Goal: Browse casually

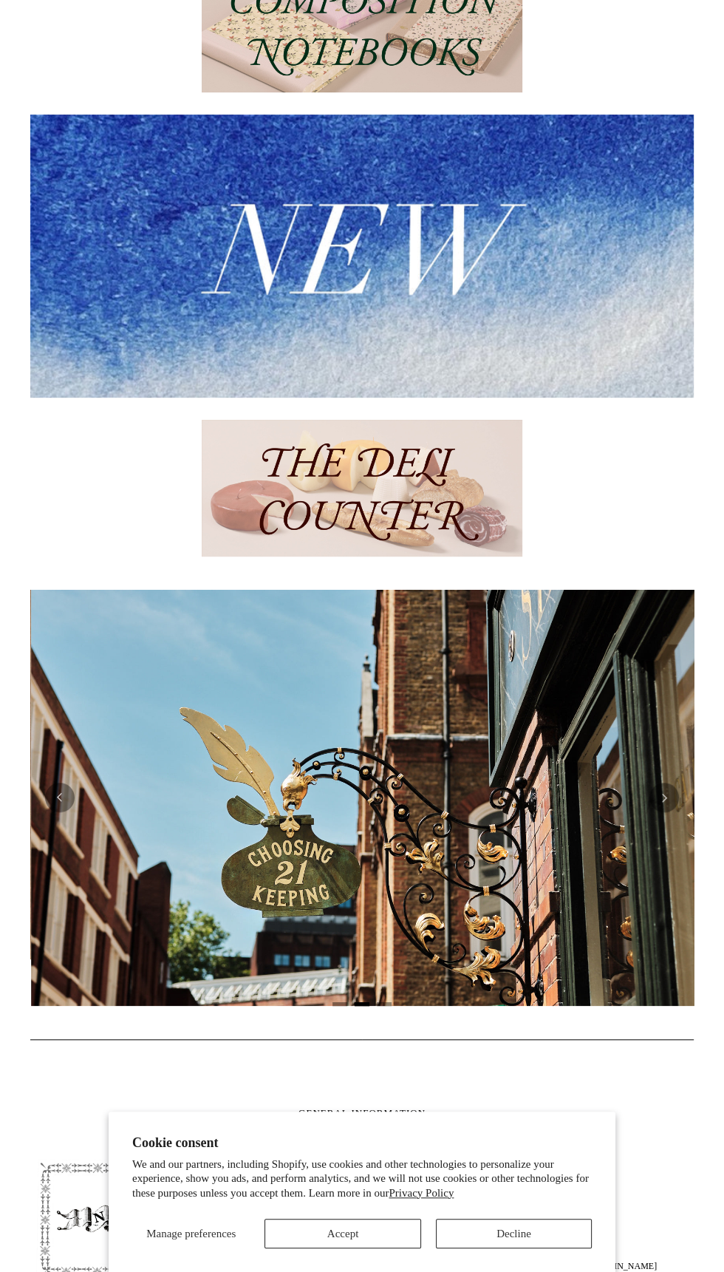
scroll to position [0, 663]
click at [344, 1248] on button "Accept" at bounding box center [343, 1233] width 156 height 30
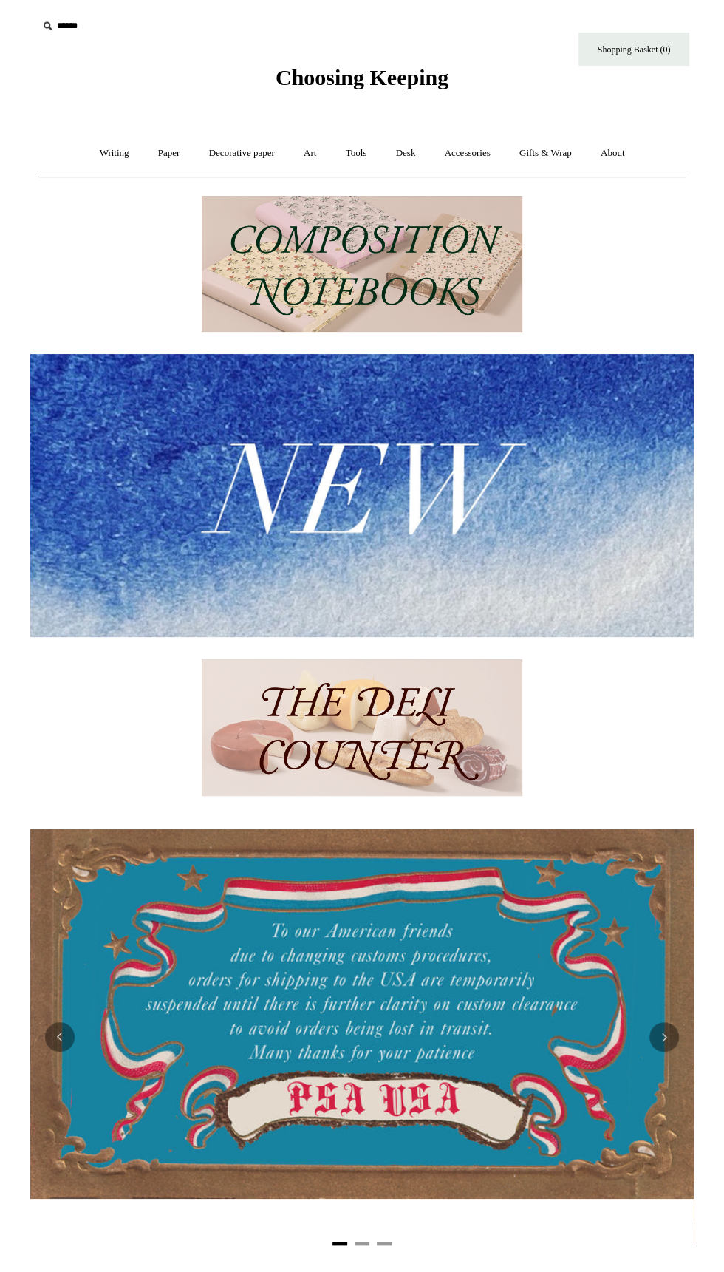
scroll to position [0, 0]
click at [475, 152] on link "Accessories +" at bounding box center [468, 153] width 72 height 39
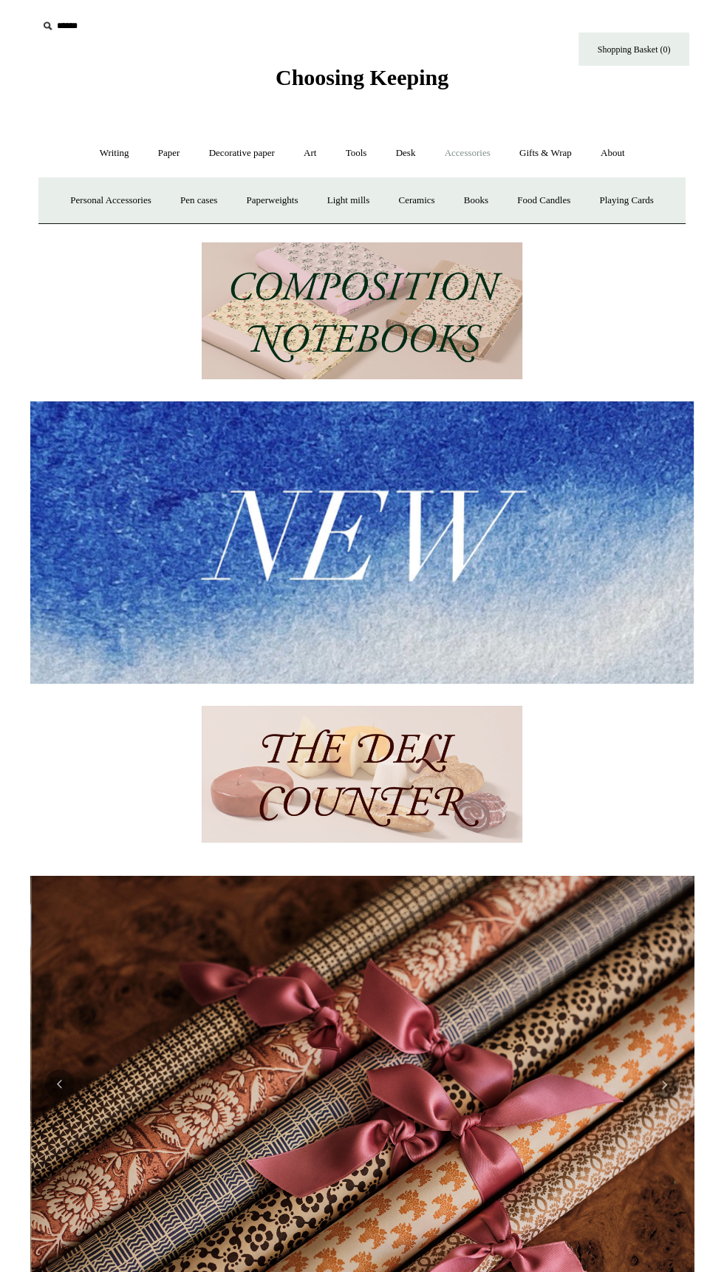
scroll to position [0, 1327]
click at [566, 152] on link "Gifts & Wrap +" at bounding box center [545, 153] width 79 height 39
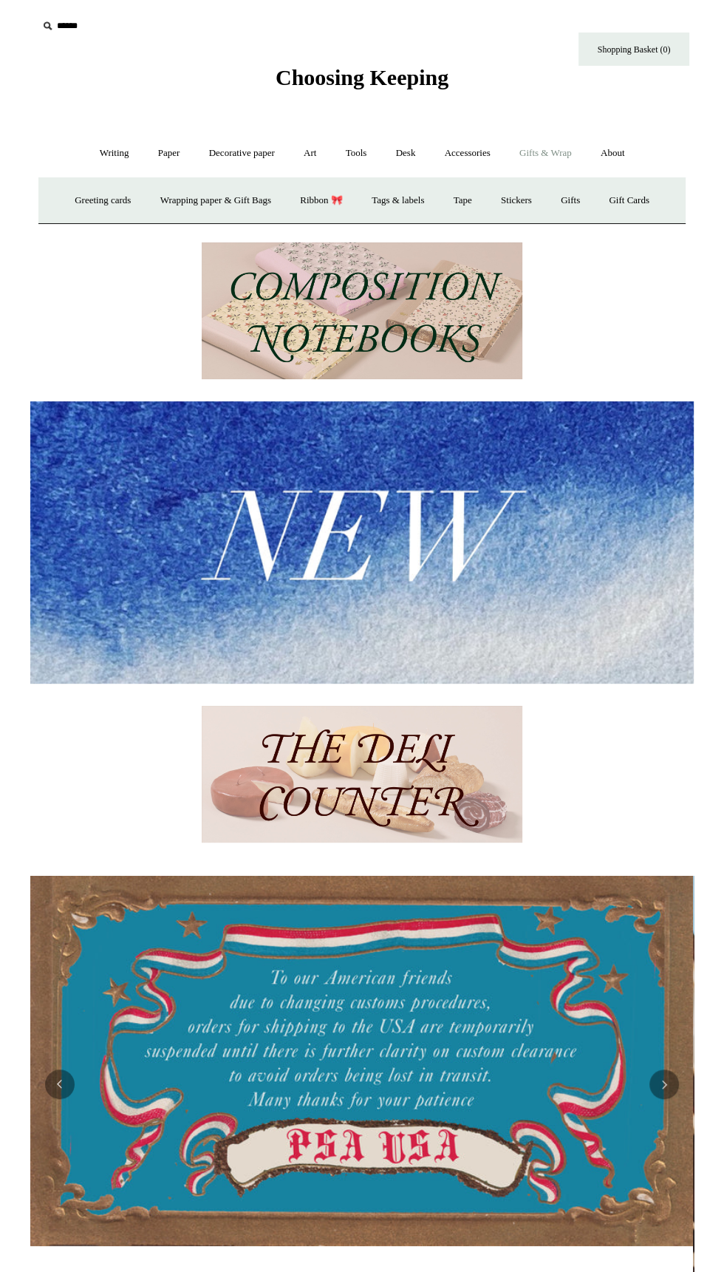
scroll to position [0, 0]
click at [545, 198] on link "Stickers" at bounding box center [517, 200] width 58 height 39
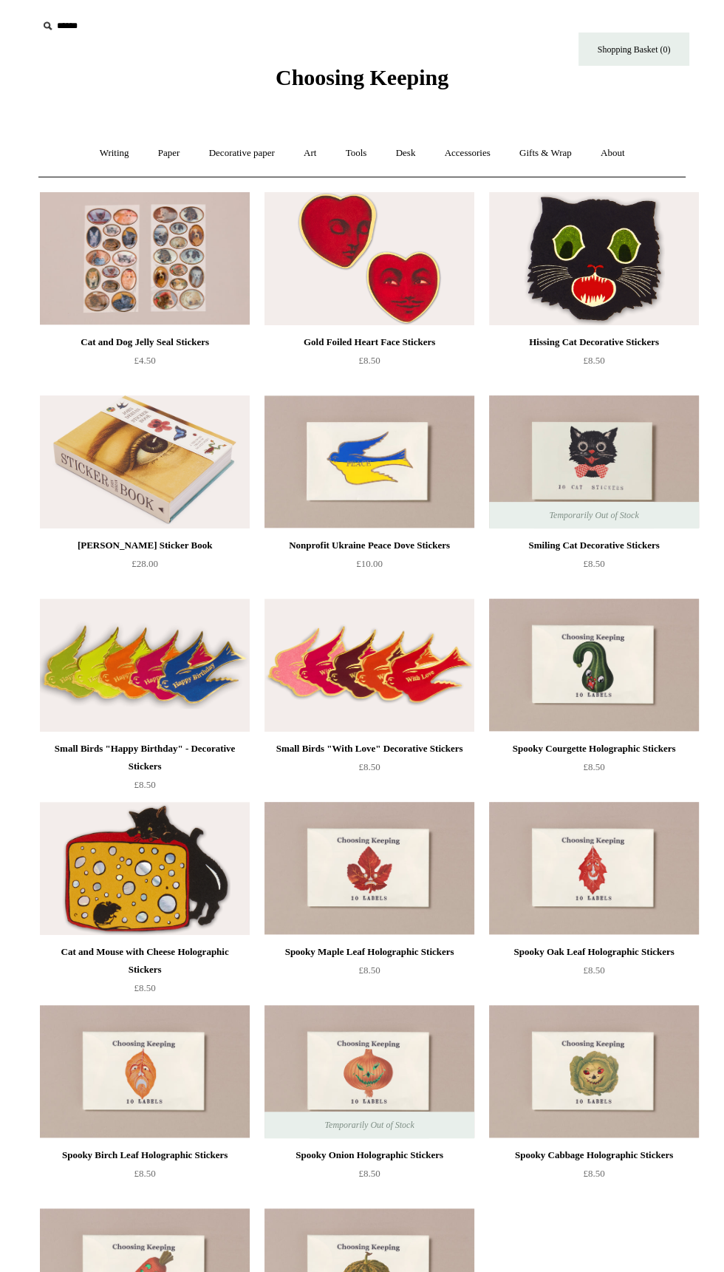
scroll to position [1, 0]
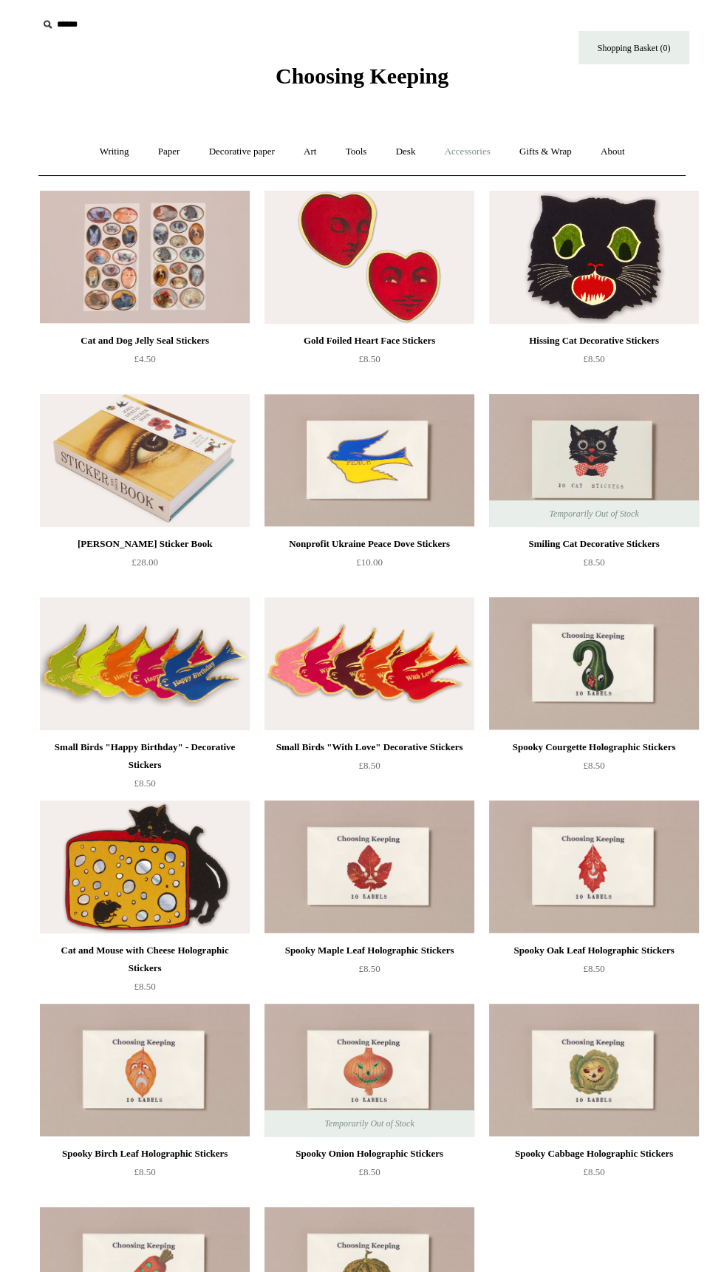
click at [489, 150] on link "Accessories +" at bounding box center [468, 151] width 72 height 39
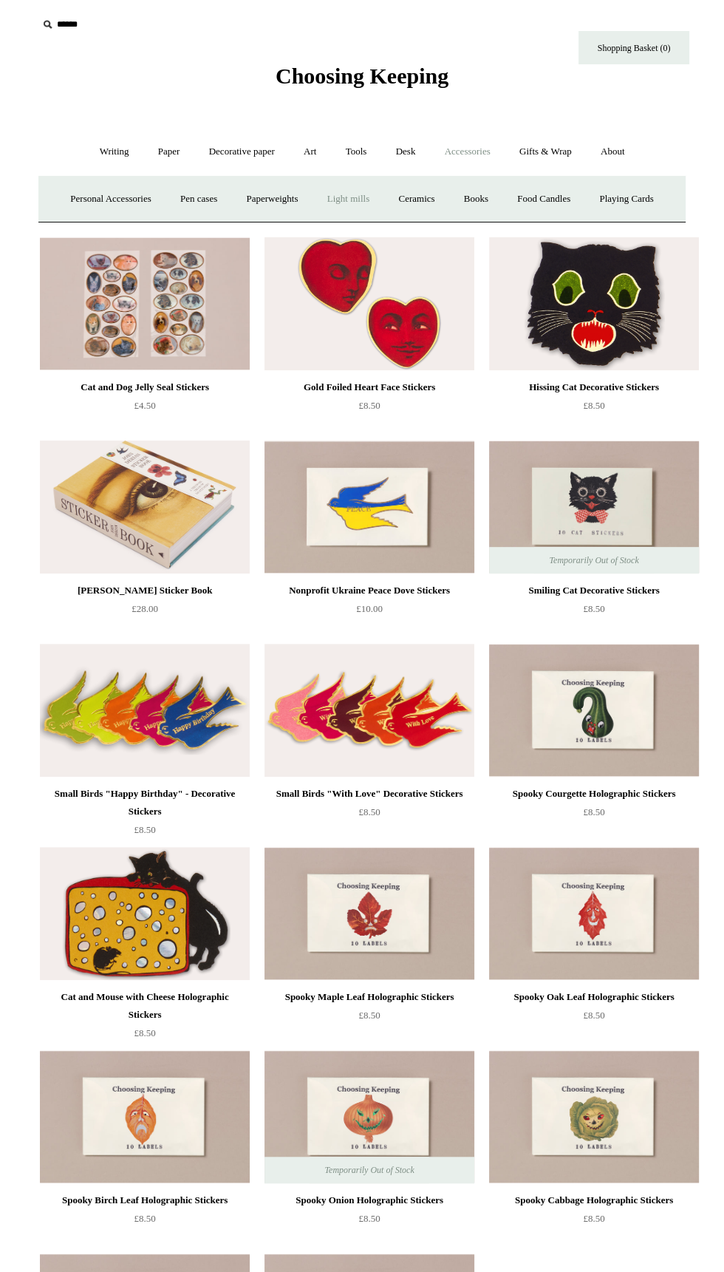
click at [383, 209] on link "Light mills" at bounding box center [348, 199] width 69 height 39
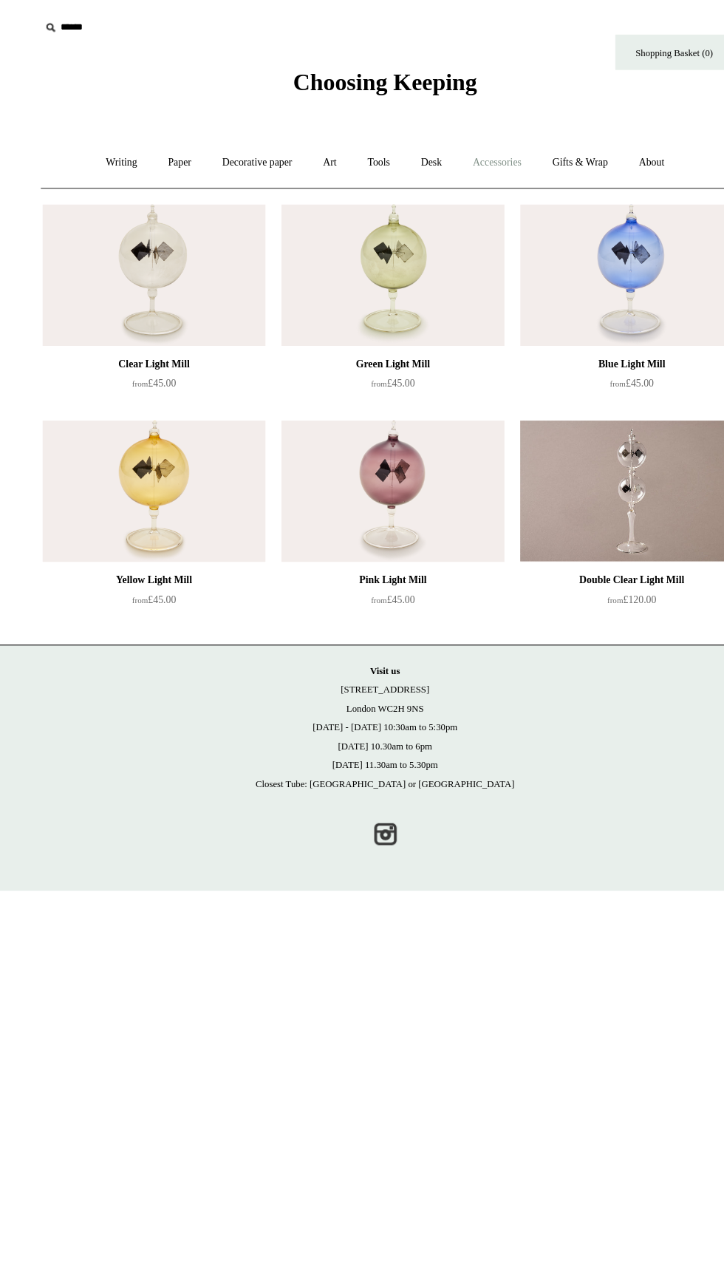
click at [491, 154] on link "Accessories +" at bounding box center [468, 153] width 72 height 39
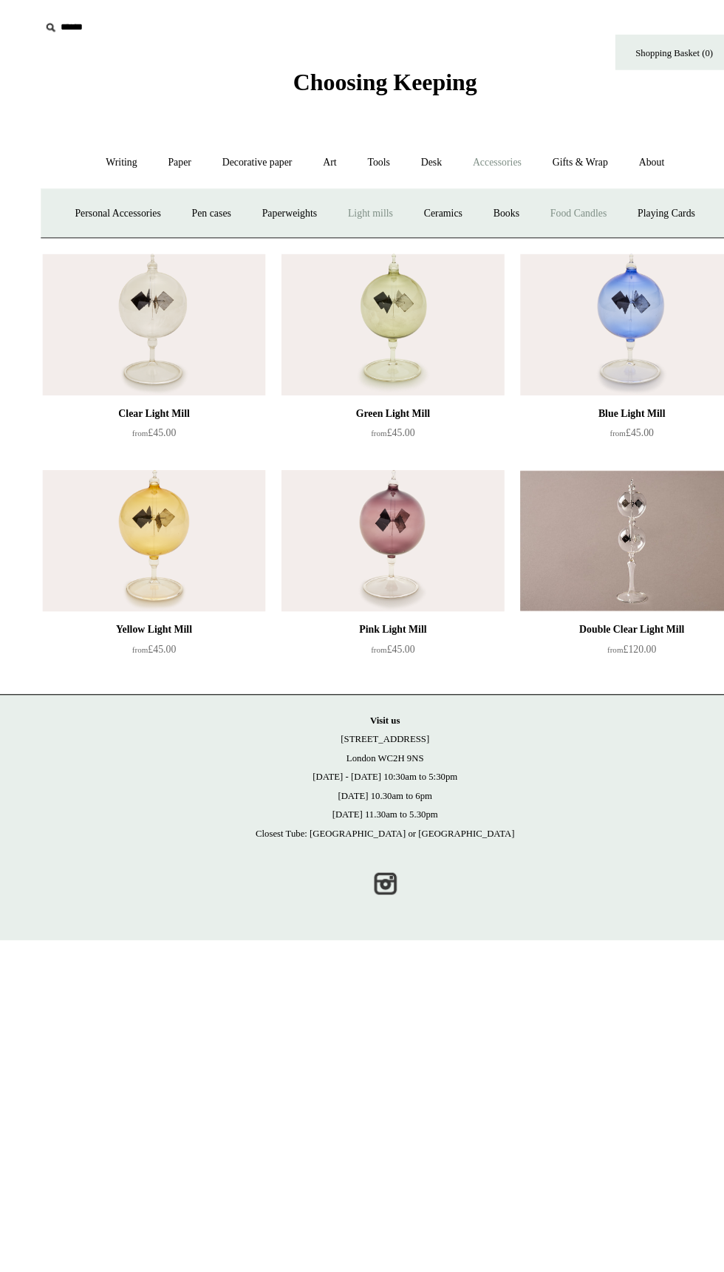
click at [584, 199] on link "Food Candles" at bounding box center [544, 200] width 80 height 39
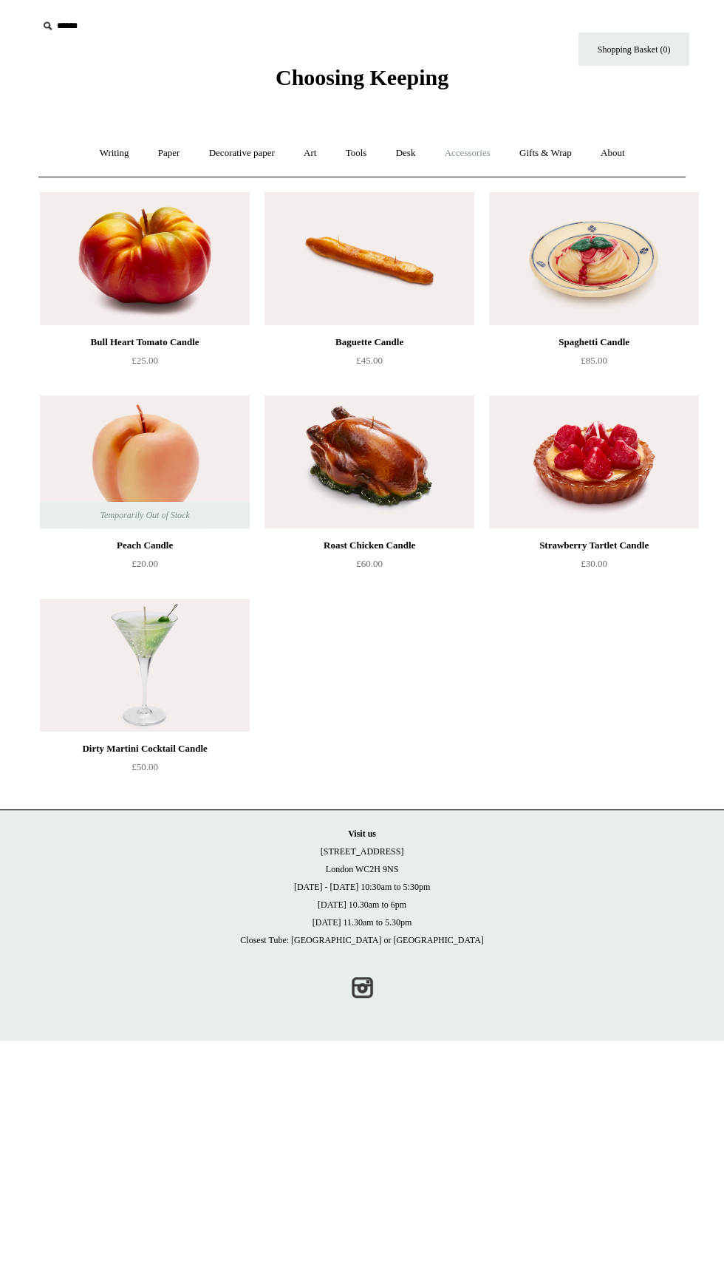
click at [489, 153] on link "Accessories +" at bounding box center [468, 153] width 72 height 39
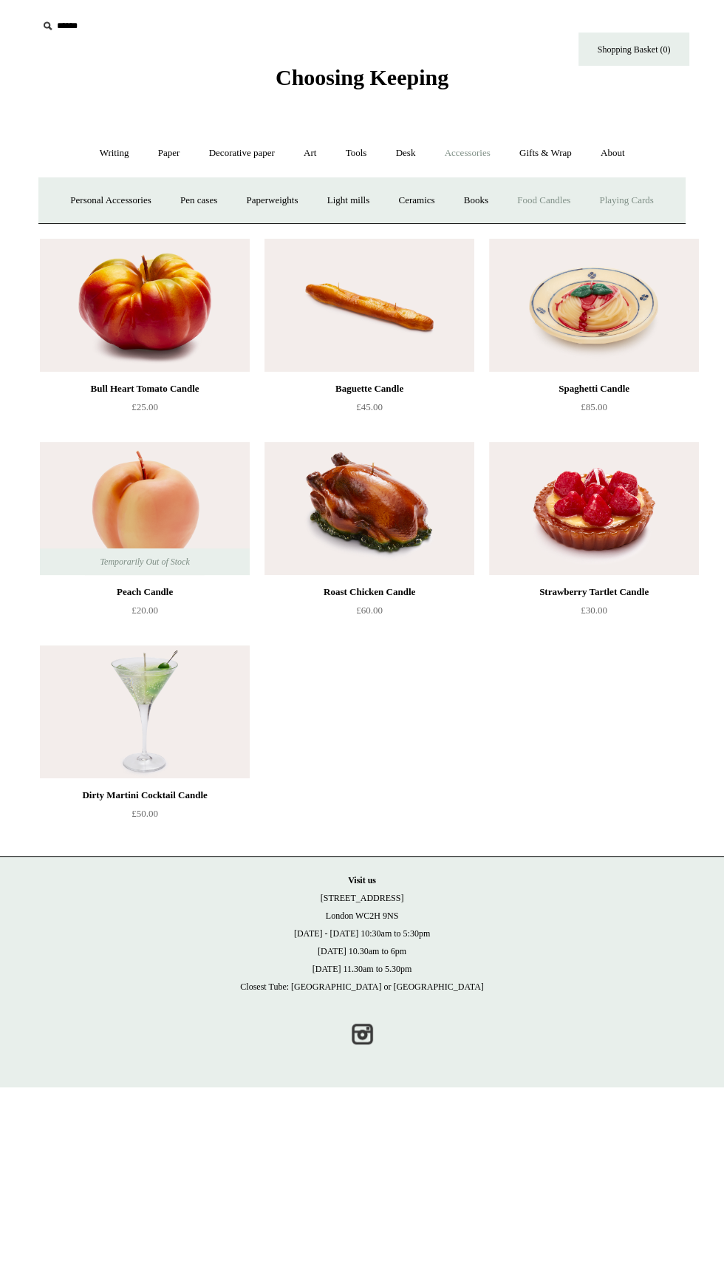
click at [586, 220] on link "Playing Cards" at bounding box center [626, 200] width 81 height 39
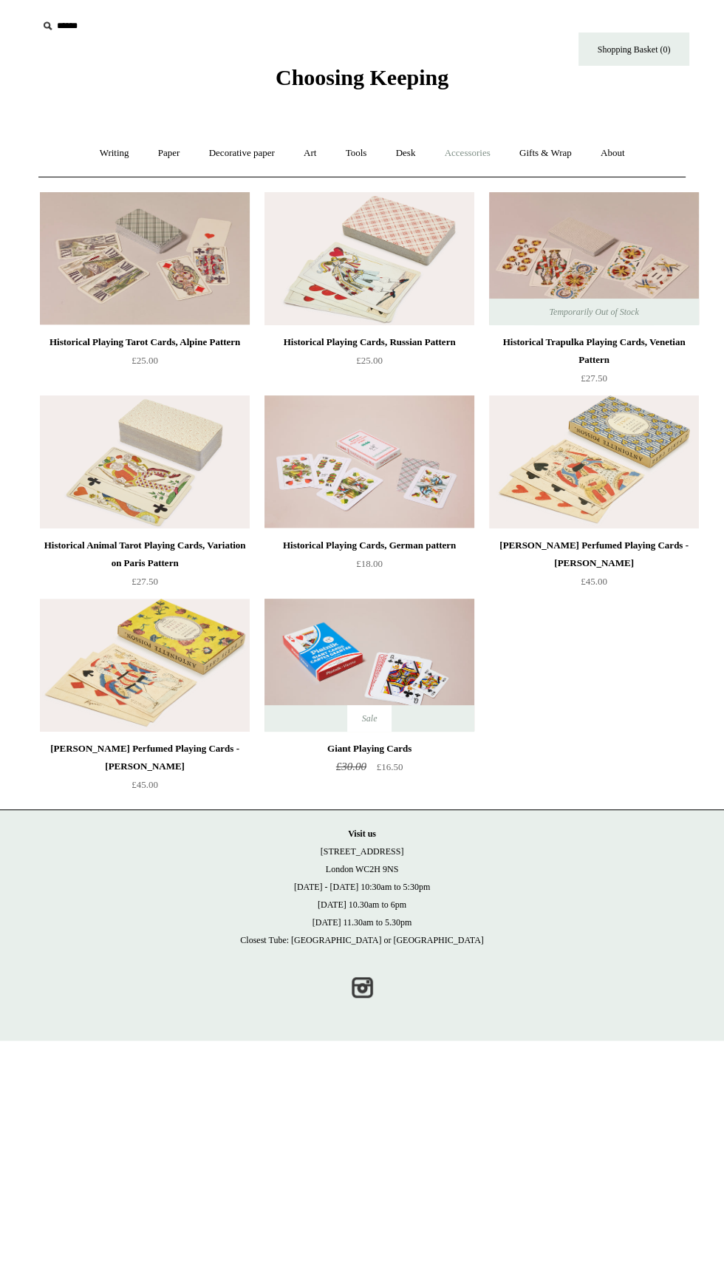
click at [487, 152] on link "Accessories +" at bounding box center [468, 153] width 72 height 39
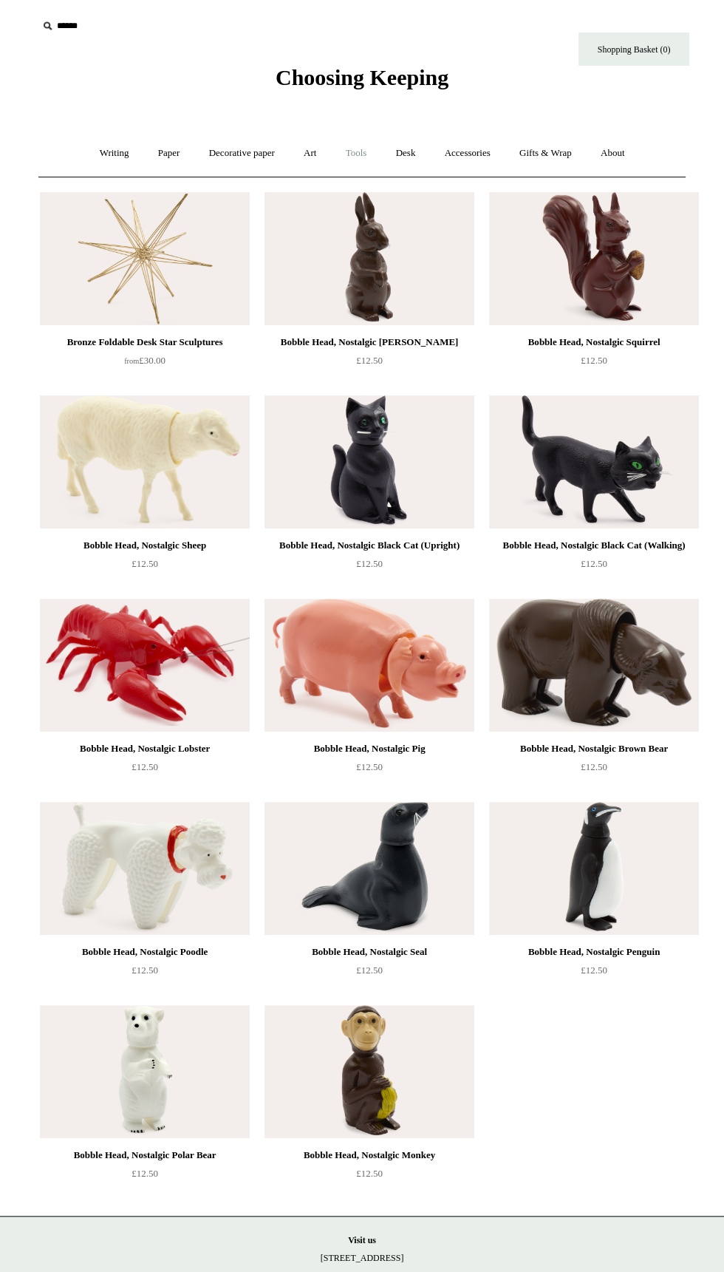
click at [370, 152] on link "Tools +" at bounding box center [357, 153] width 48 height 39
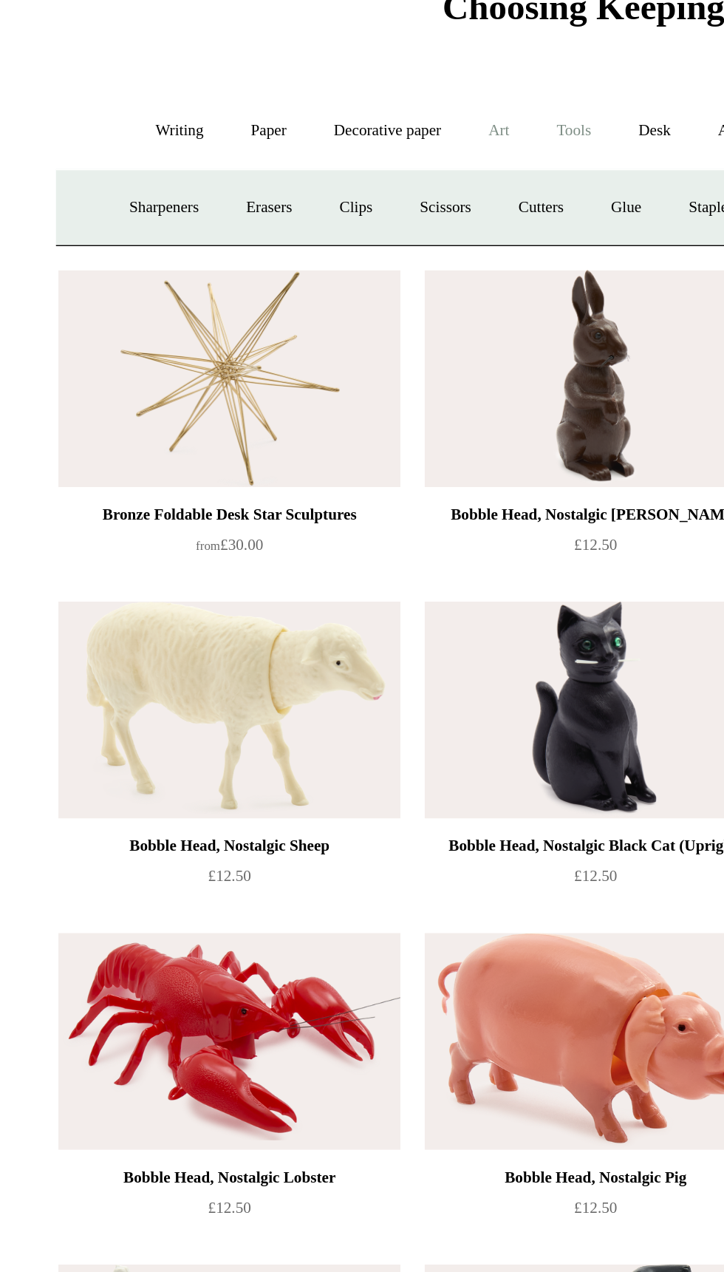
click at [313, 151] on link "Art +" at bounding box center [309, 153] width 39 height 39
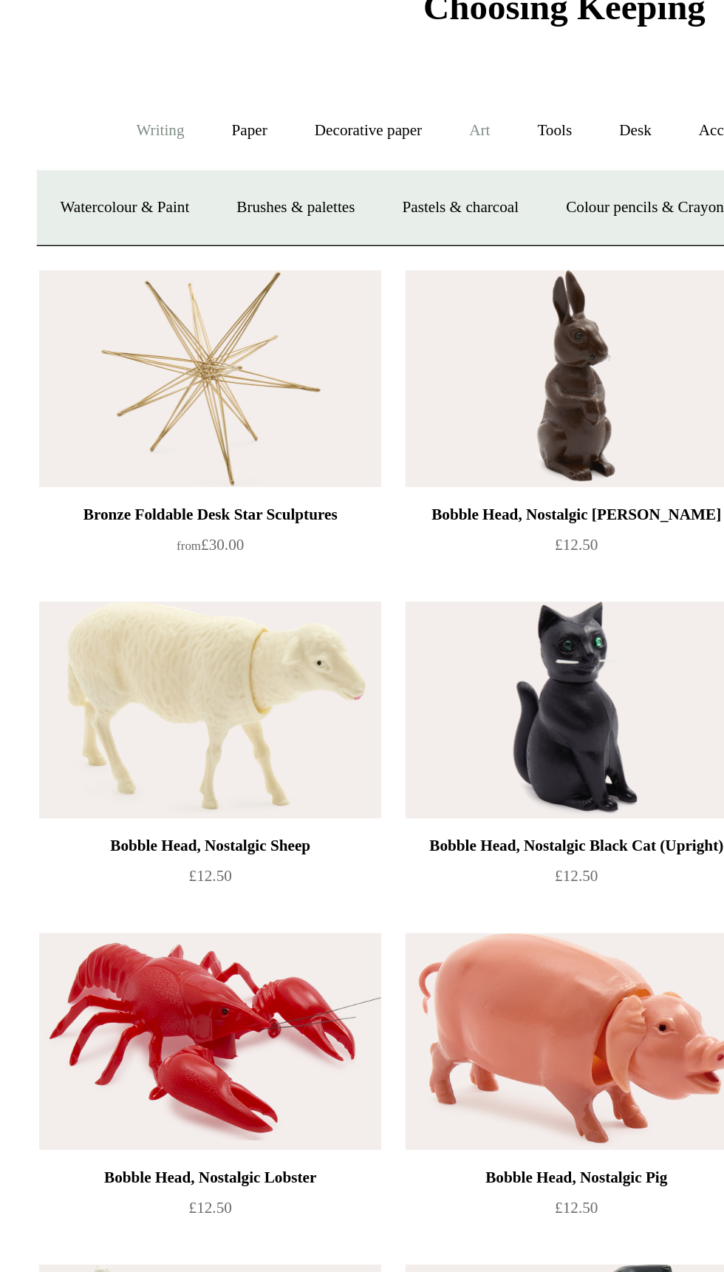
click at [95, 149] on link "Writing +" at bounding box center [114, 153] width 56 height 39
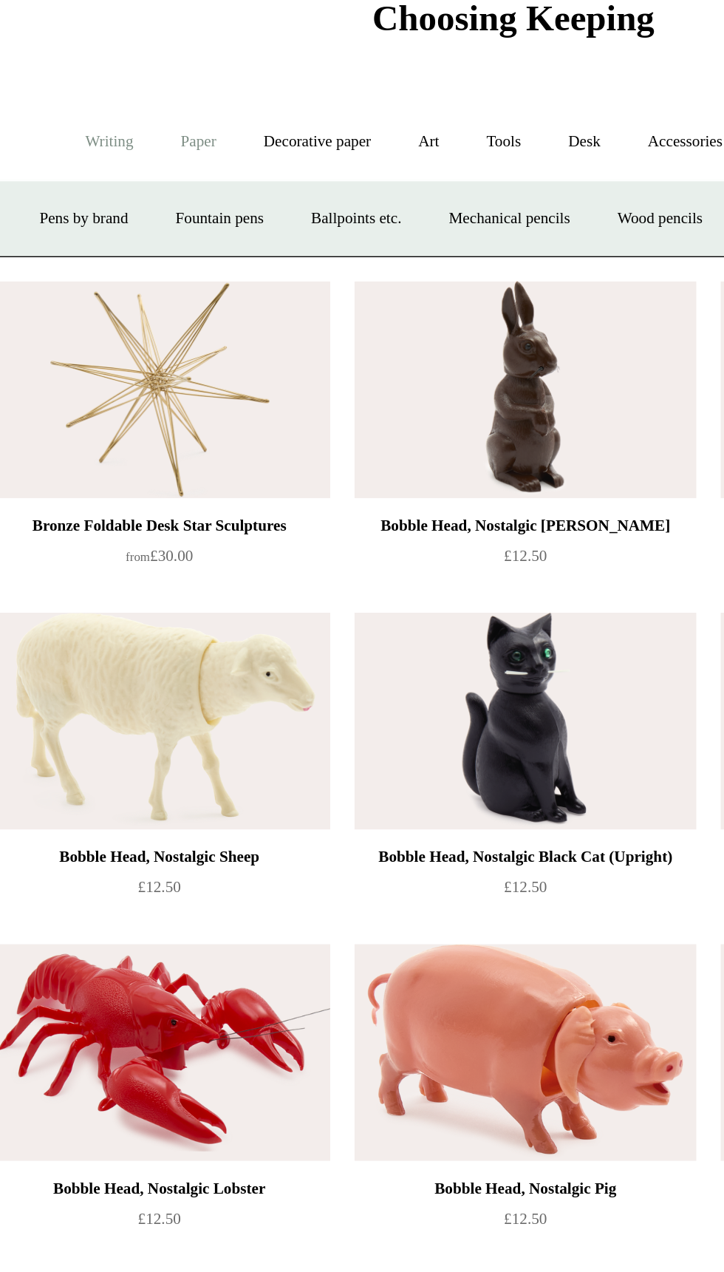
click at [156, 155] on link "Paper +" at bounding box center [169, 153] width 49 height 39
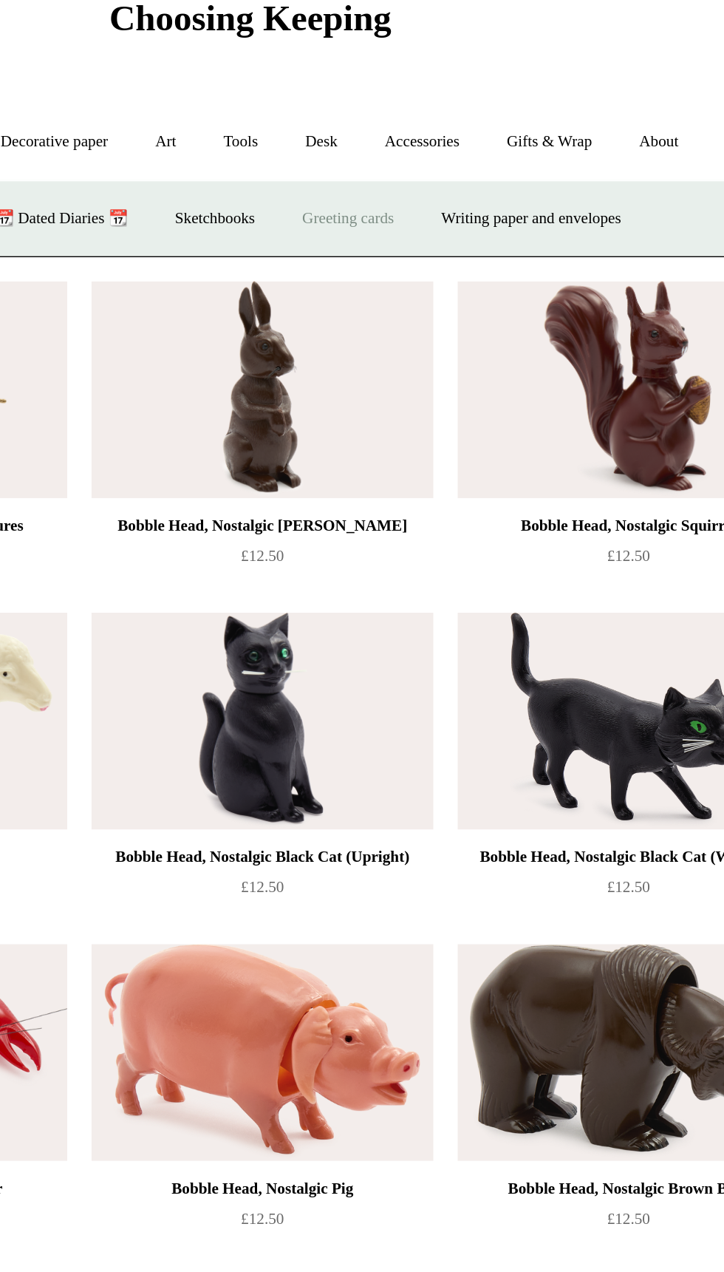
click at [426, 201] on link "Greeting cards +" at bounding box center [422, 200] width 83 height 39
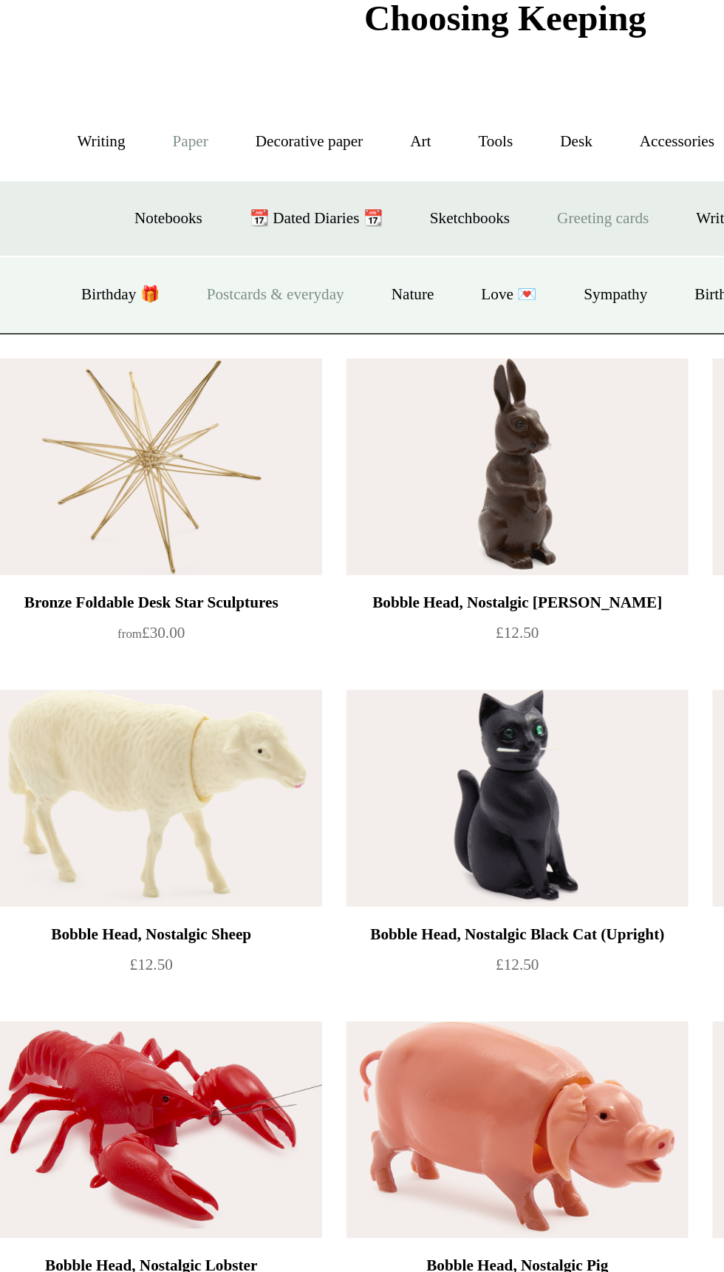
click at [229, 253] on link "Postcards & everyday" at bounding box center [221, 247] width 111 height 39
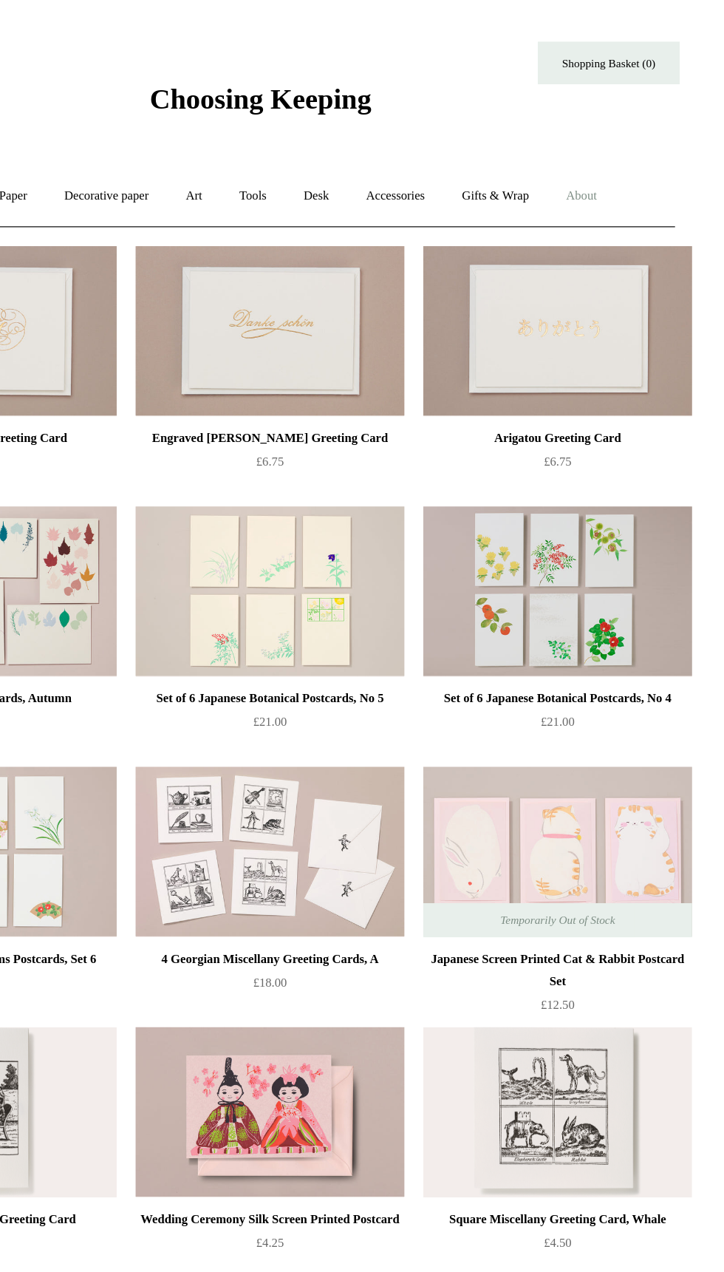
click at [638, 157] on link "About +" at bounding box center [612, 153] width 51 height 39
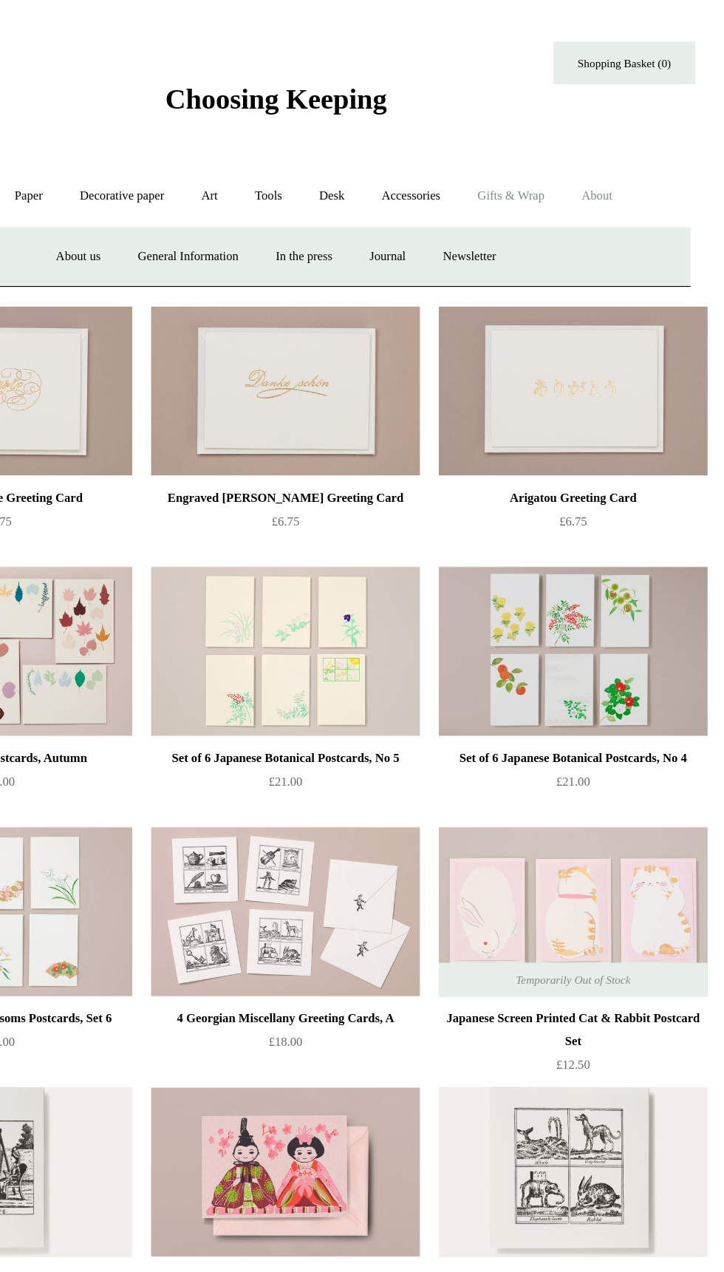
click at [570, 154] on link "Gifts & Wrap +" at bounding box center [545, 153] width 79 height 39
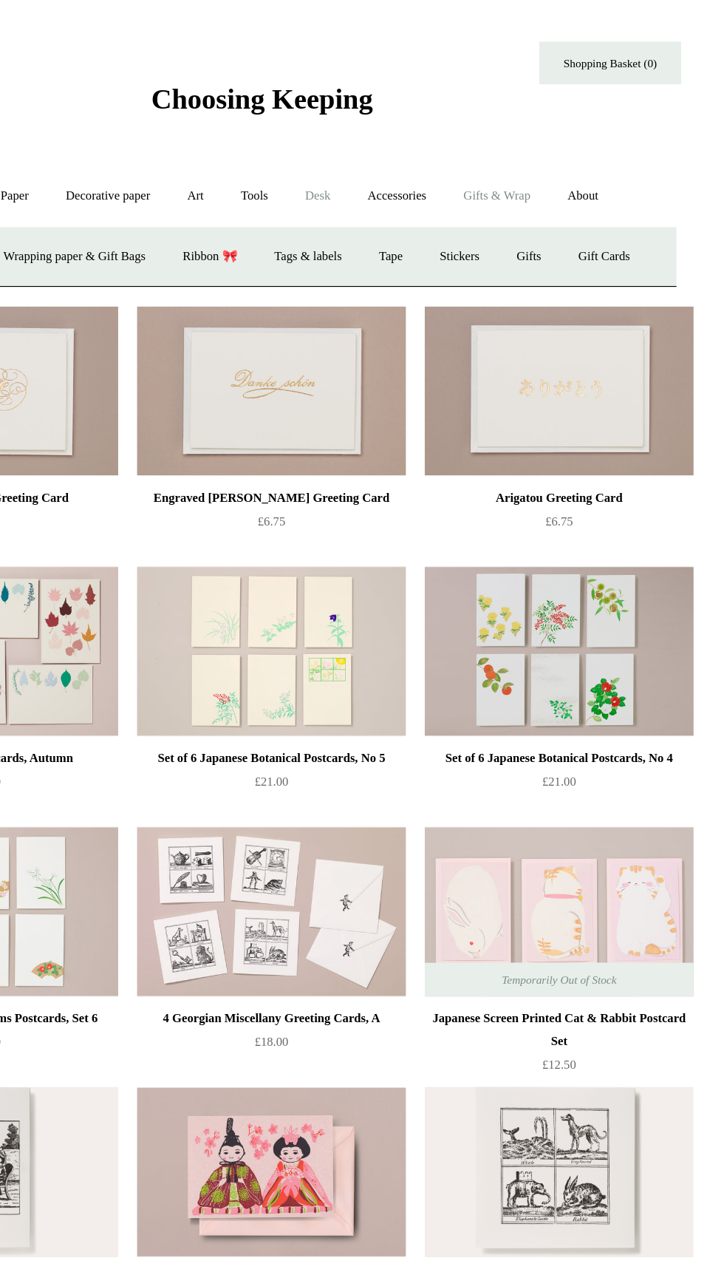
click at [416, 154] on link "Desk +" at bounding box center [406, 153] width 47 height 39
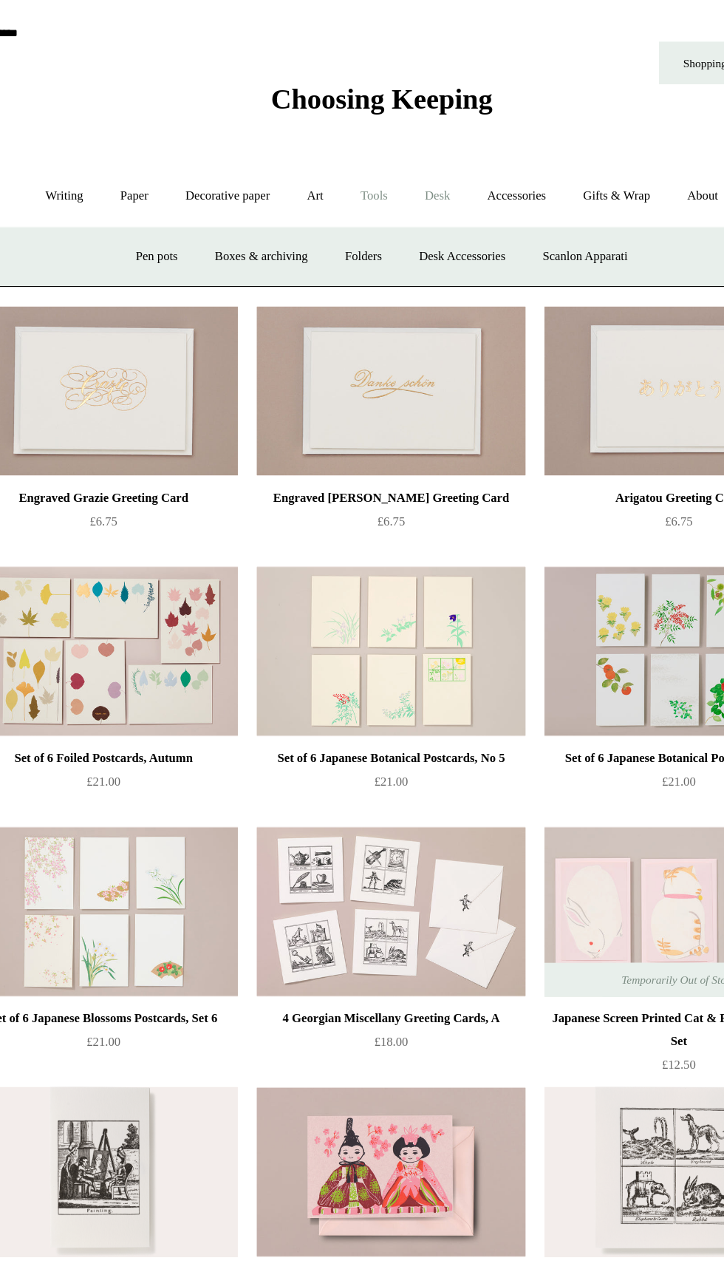
click at [363, 148] on link "Tools +" at bounding box center [357, 153] width 48 height 39
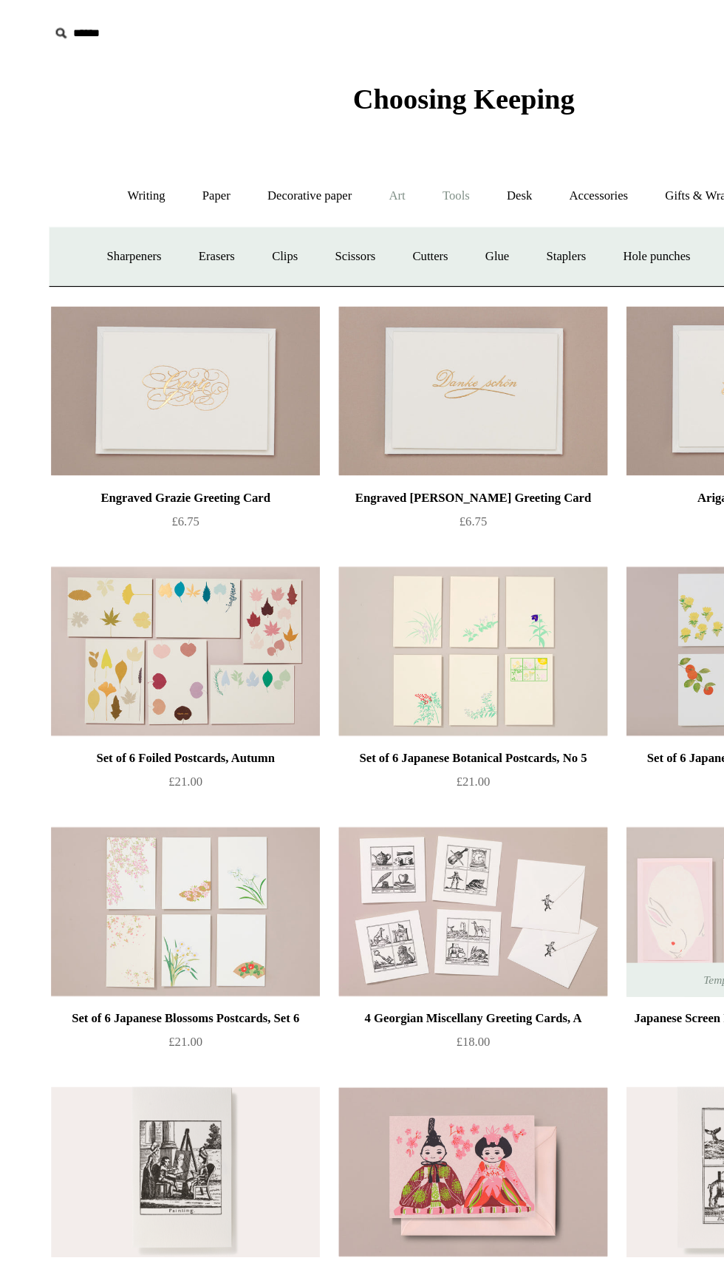
click at [310, 152] on link "Art +" at bounding box center [309, 153] width 39 height 39
click at [230, 152] on link "Decorative paper +" at bounding box center [242, 153] width 92 height 39
click at [160, 154] on link "Paper +" at bounding box center [169, 153] width 49 height 39
click at [86, 143] on link "Writing +" at bounding box center [114, 153] width 56 height 39
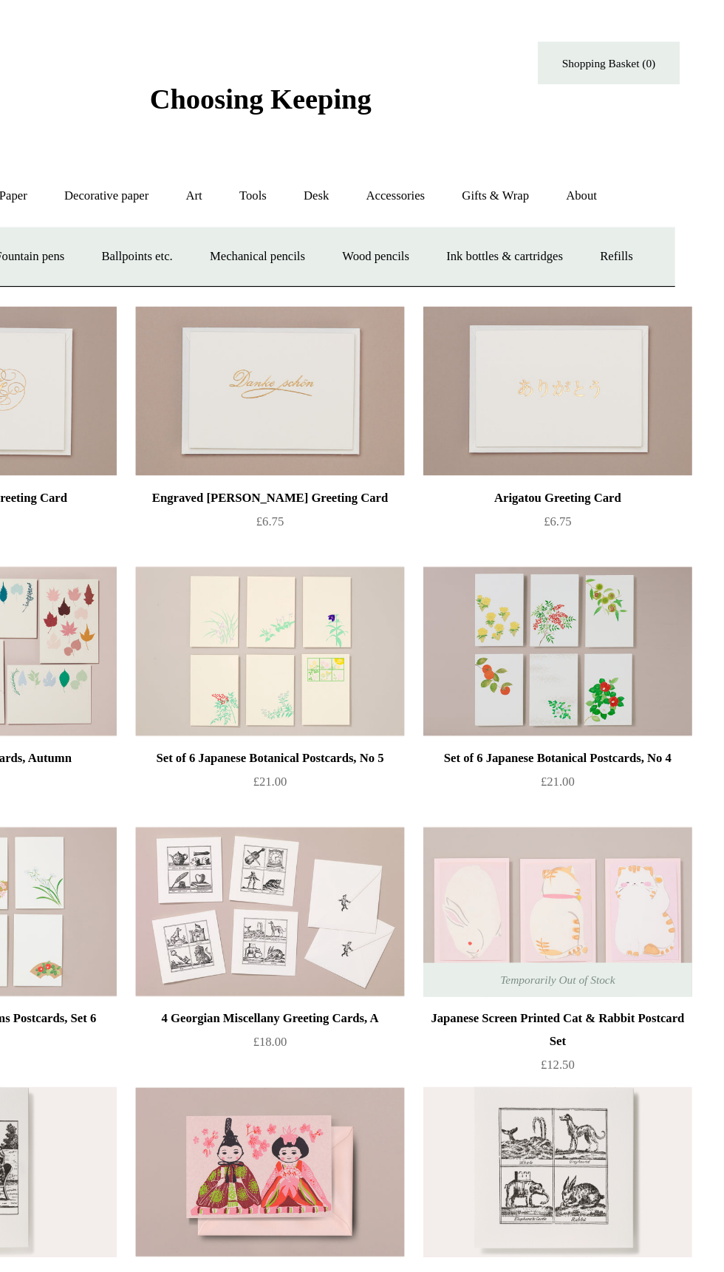
click at [415, 83] on span "Choosing Keeping" at bounding box center [362, 77] width 173 height 24
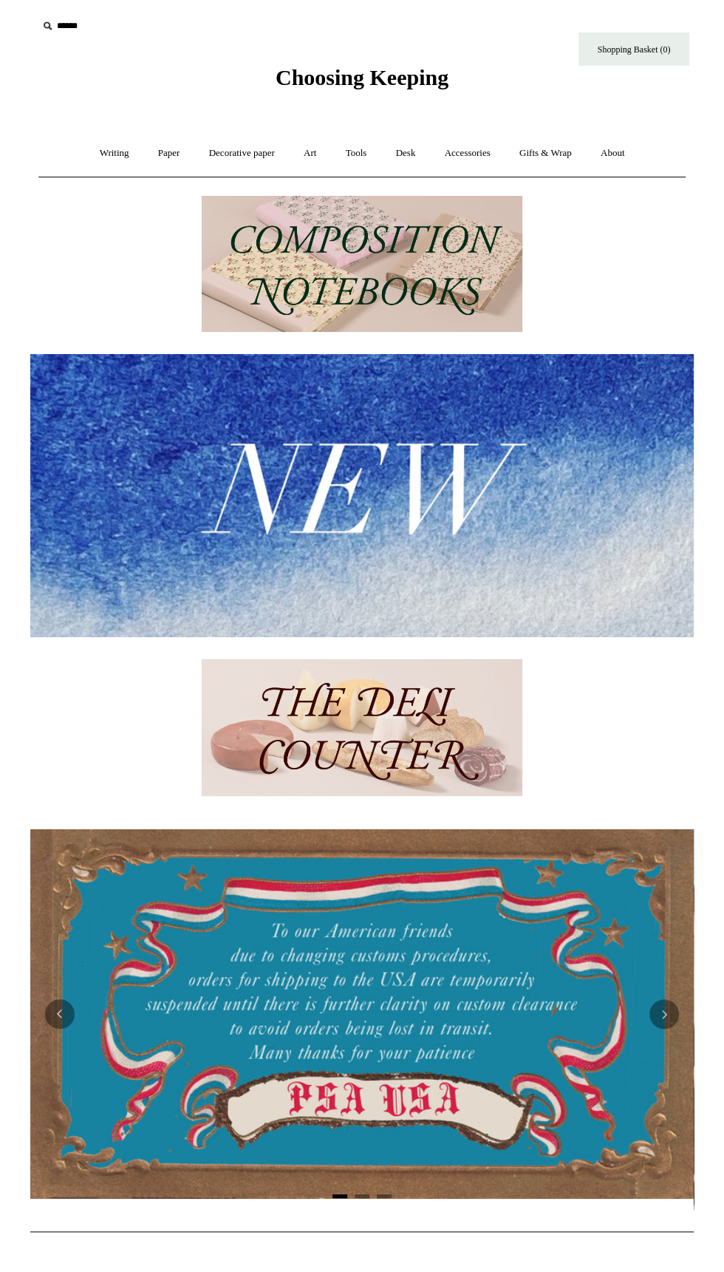
click at [350, 773] on img at bounding box center [362, 727] width 321 height 137
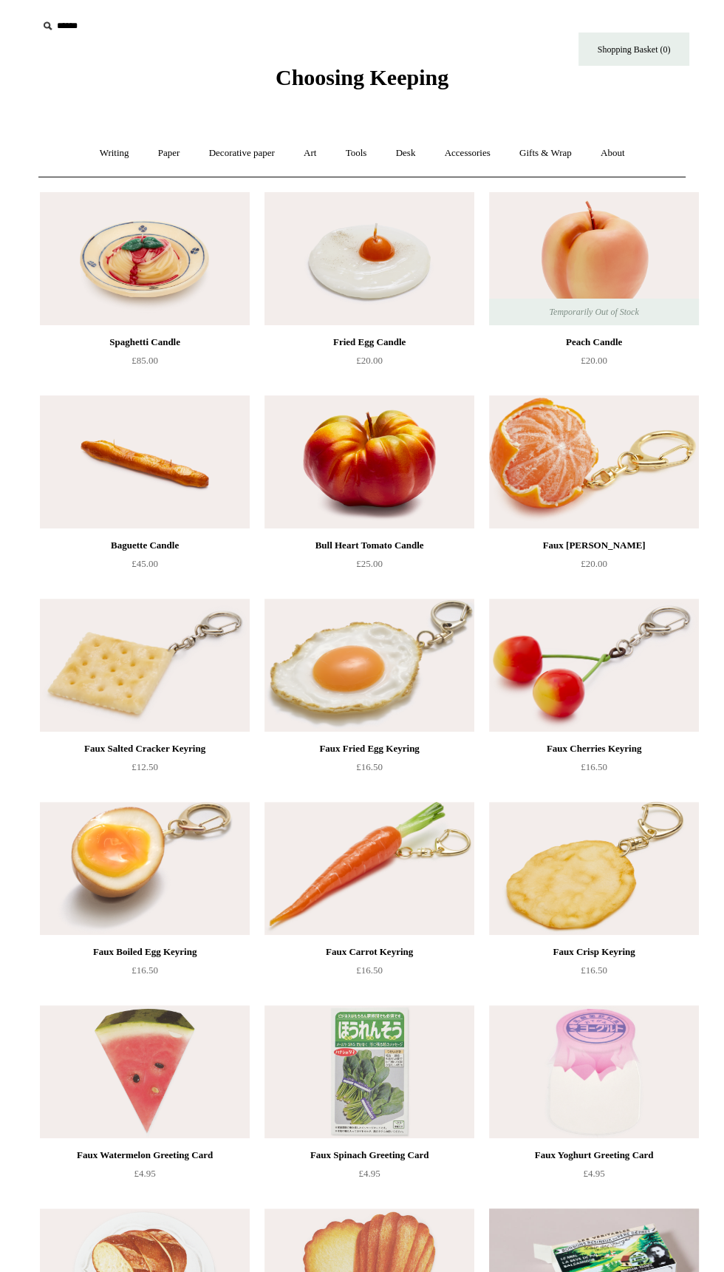
click at [369, 89] on span "Choosing Keeping" at bounding box center [362, 77] width 173 height 24
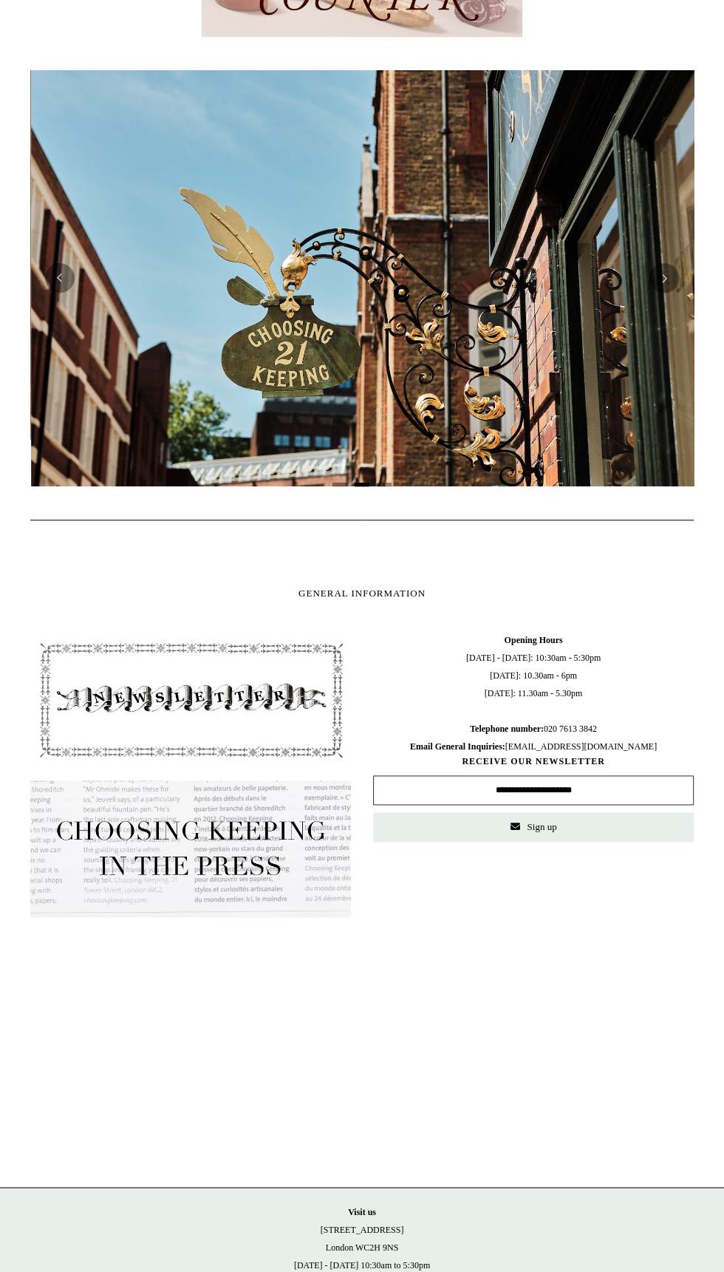
scroll to position [0, 663]
click at [358, 1271] on div "© Copyright 2025 Choosing Keeping. Visit us [STREET_ADDRESS] [DATE] - [DATE] 10…" at bounding box center [362, 1284] width 724 height 194
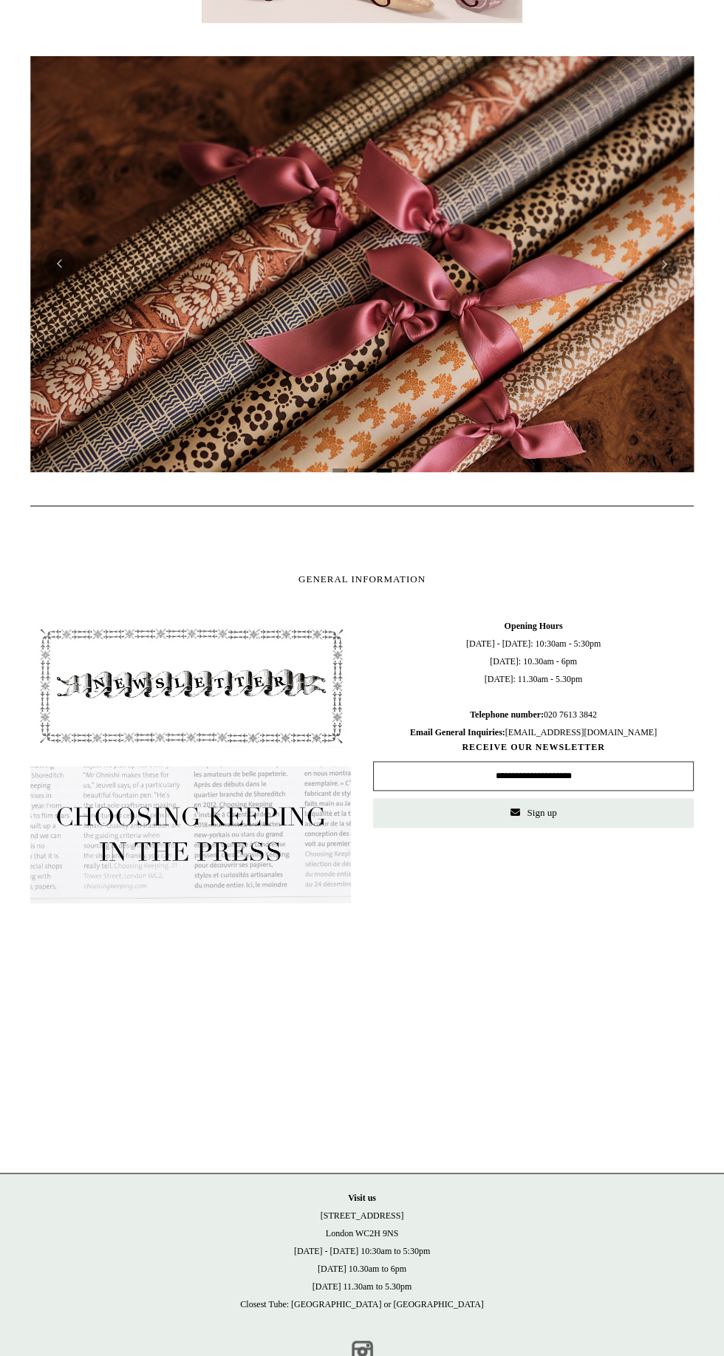
scroll to position [0, 1327]
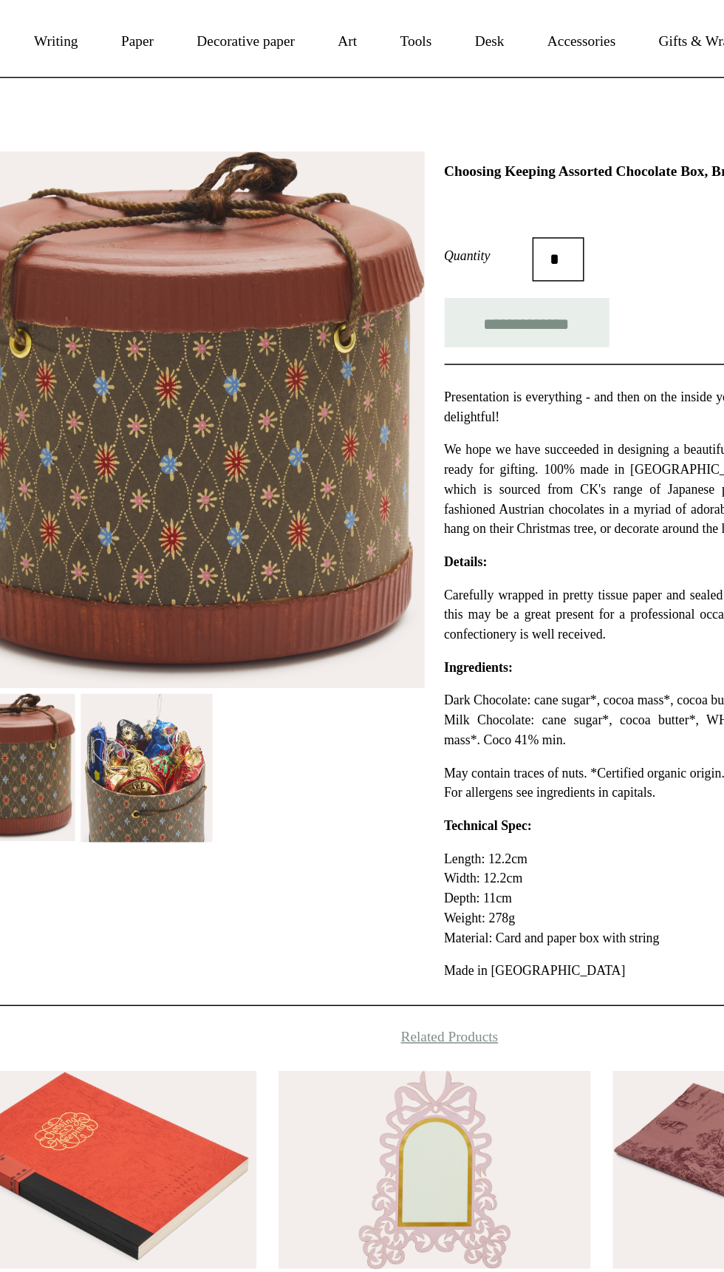
click at [171, 641] on img at bounding box center [175, 641] width 89 height 100
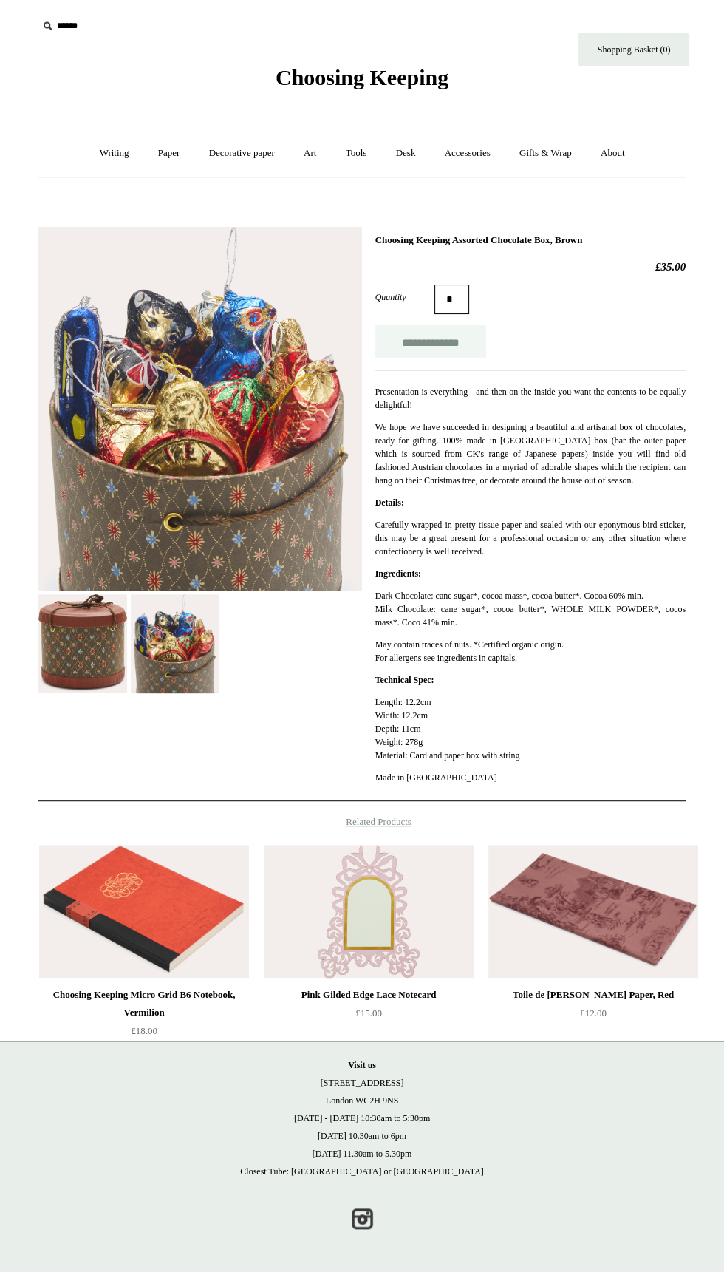
click at [452, 339] on input "**********" at bounding box center [430, 341] width 111 height 33
type input "**********"
